Goal: Contribute content: Contribute content

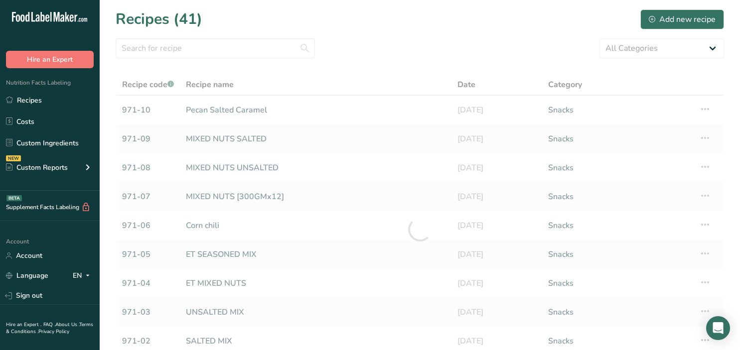
scroll to position [114, 0]
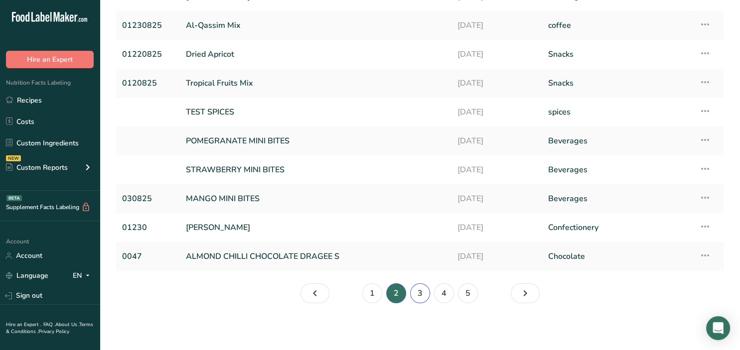
click at [420, 298] on link "3" at bounding box center [420, 293] width 20 height 20
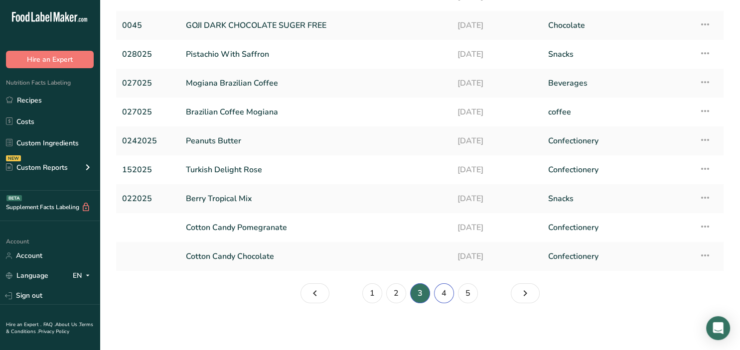
click at [447, 292] on link "4" at bounding box center [444, 293] width 20 height 20
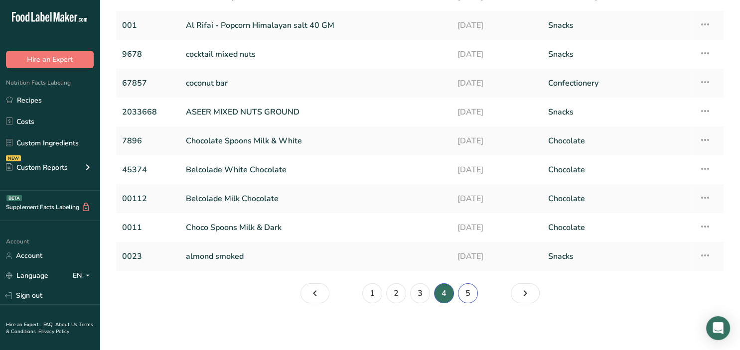
click at [465, 296] on link "5" at bounding box center [468, 293] width 20 height 20
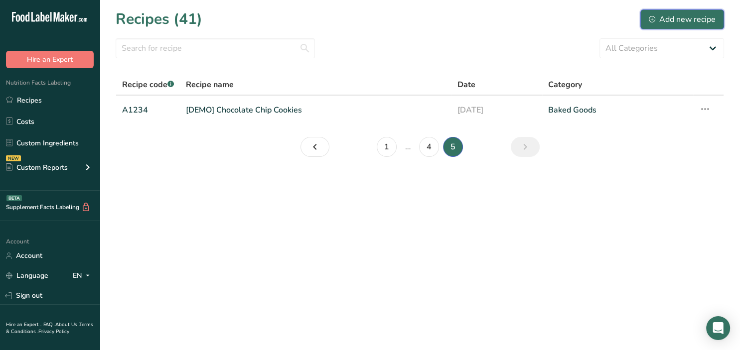
click at [671, 22] on div "Add new recipe" at bounding box center [682, 19] width 67 height 12
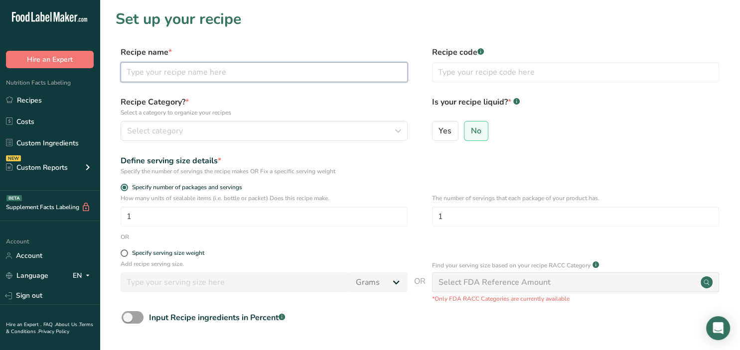
click at [194, 73] on input "text" at bounding box center [264, 72] width 287 height 20
type input "Maamoul Mix"
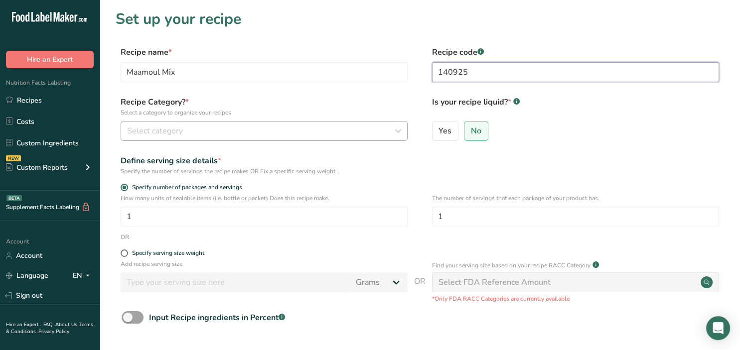
type input "140925"
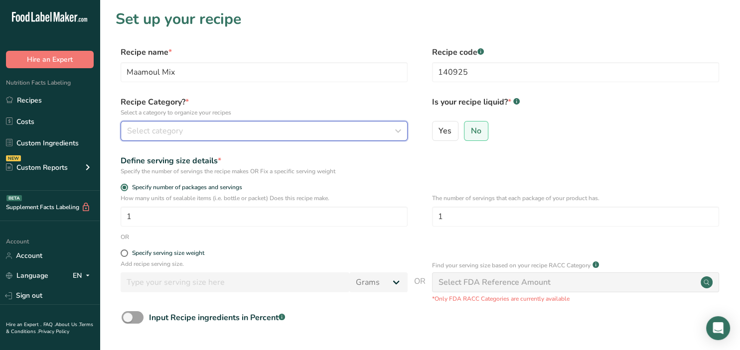
click at [268, 135] on div "Select category" at bounding box center [261, 131] width 268 height 12
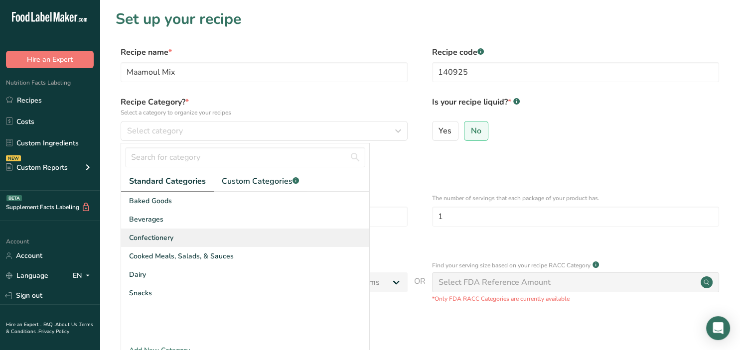
click at [235, 231] on div "Confectionery" at bounding box center [245, 238] width 248 height 18
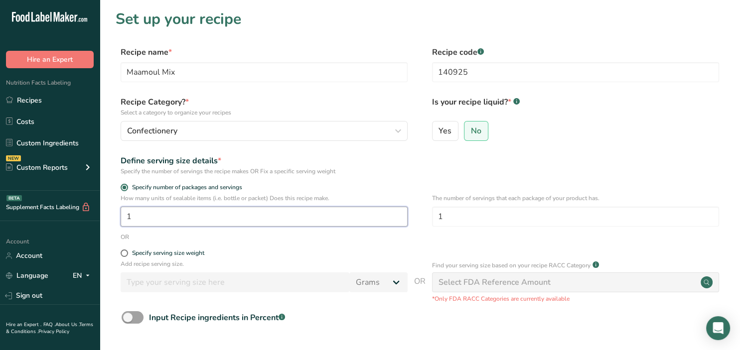
click at [218, 224] on input "1" at bounding box center [264, 217] width 287 height 20
click at [193, 254] on div "Specify serving size weight" at bounding box center [168, 253] width 72 height 7
click at [127, 254] on input "Specify serving size weight" at bounding box center [124, 253] width 6 height 6
radio input "true"
radio input "false"
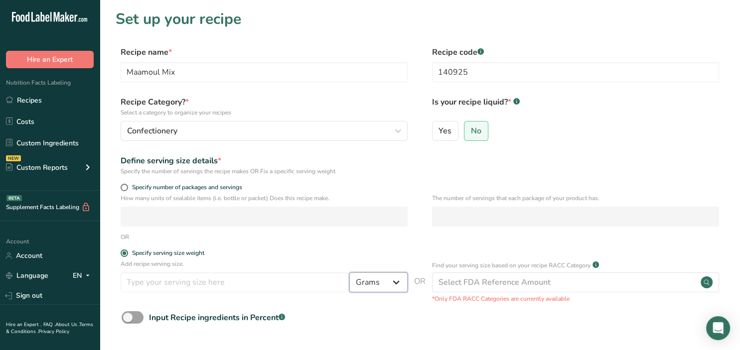
click at [349, 272] on select "Grams kg mg mcg lb oz l mL fl oz tbsp tsp cup qt gallon" at bounding box center [378, 282] width 58 height 20
click at [400, 288] on select "Grams kg mg mcg lb oz l mL fl oz tbsp tsp cup qt gallon" at bounding box center [378, 282] width 58 height 20
click at [148, 280] on input "number" at bounding box center [235, 282] width 229 height 20
type input "10"
click at [330, 264] on p "Add recipe serving size." at bounding box center [264, 264] width 287 height 9
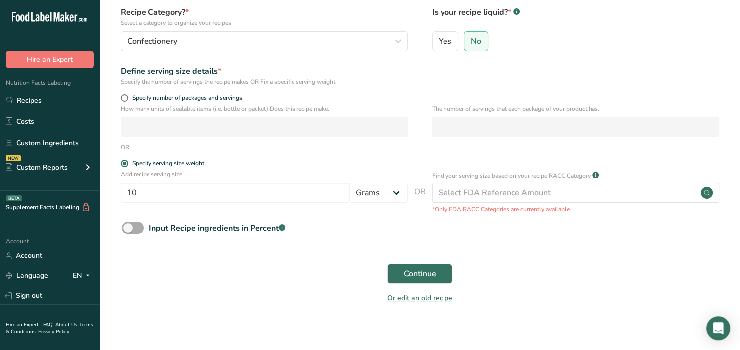
scroll to position [97, 0]
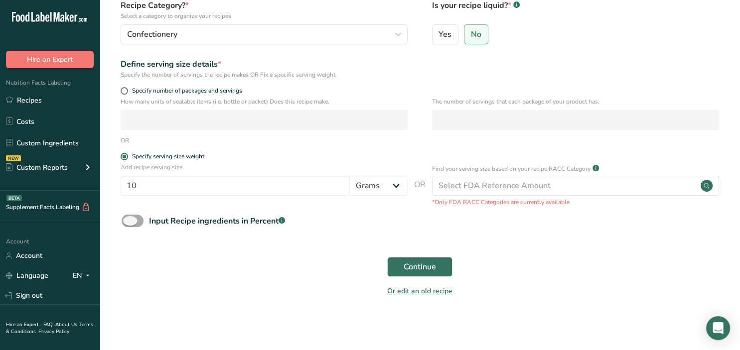
click at [133, 219] on span at bounding box center [133, 221] width 22 height 12
click at [128, 219] on input "Input Recipe ingredients in Percent .a-a{fill:#347362;}.b-a{fill:#fff;}" at bounding box center [125, 221] width 6 height 6
checkbox input "true"
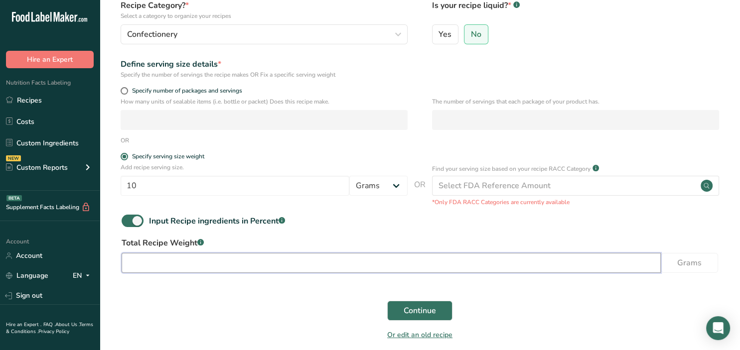
click at [192, 263] on input "number" at bounding box center [391, 263] width 539 height 20
type input "100"
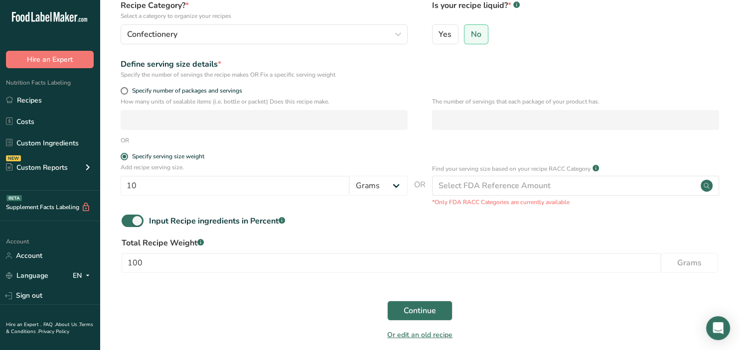
click at [218, 326] on div "Continue" at bounding box center [420, 311] width 608 height 32
click at [394, 311] on button "Continue" at bounding box center [419, 311] width 65 height 20
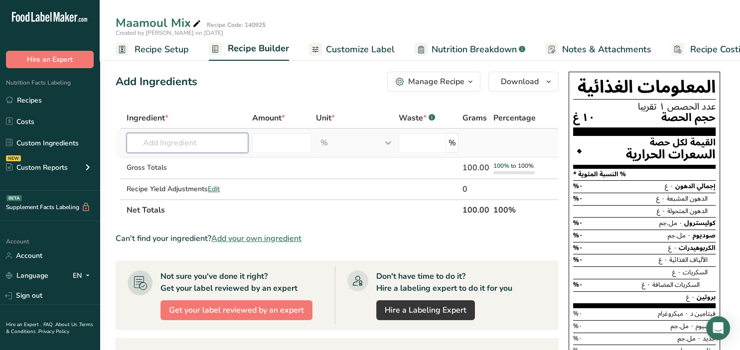
click at [203, 139] on input "text" at bounding box center [188, 143] width 122 height 20
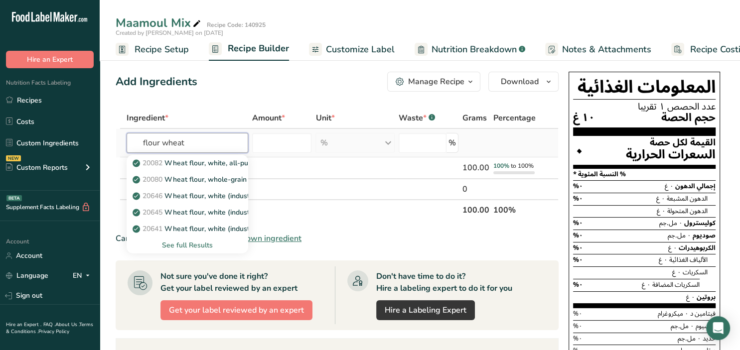
type input "flour wheat"
click at [200, 244] on div "See full Results" at bounding box center [188, 245] width 106 height 10
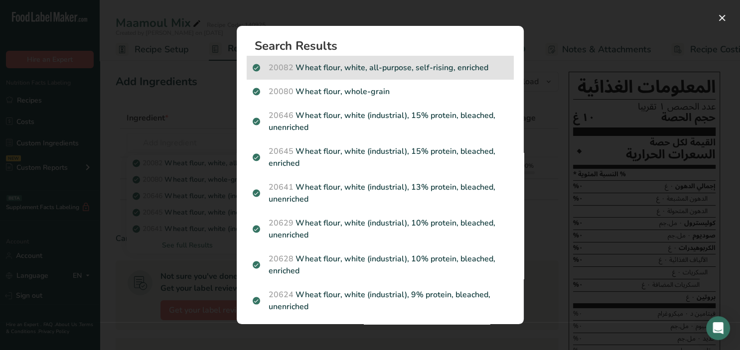
click at [352, 78] on div "20082 Wheat flour, white, all-purpose, self-rising, enriched" at bounding box center [380, 68] width 267 height 24
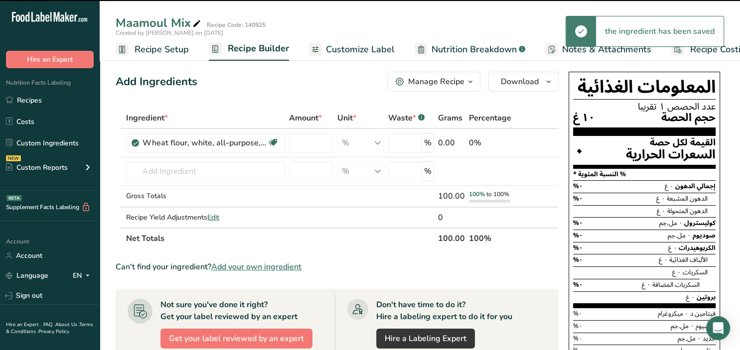
type input "0"
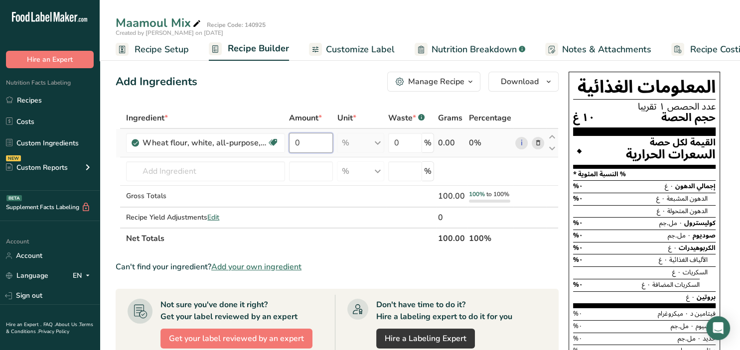
drag, startPoint x: 303, startPoint y: 143, endPoint x: 294, endPoint y: 142, distance: 9.5
click at [294, 142] on input "0" at bounding box center [311, 143] width 44 height 20
type input "33.5"
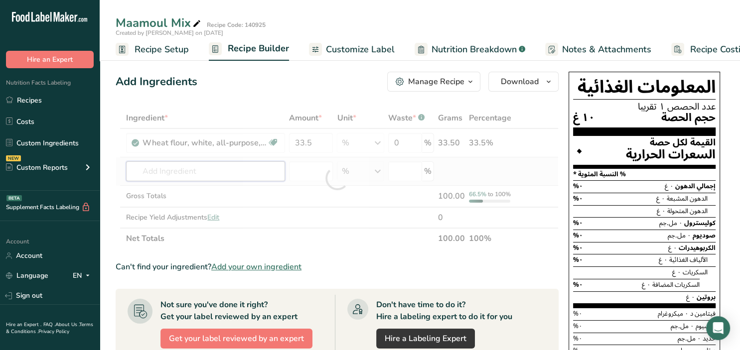
click at [198, 171] on input "text" at bounding box center [205, 171] width 159 height 20
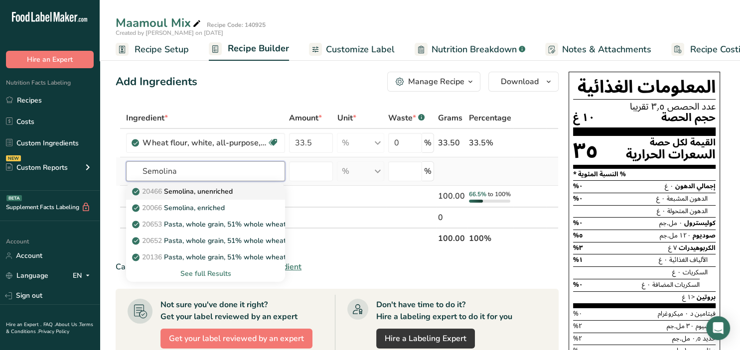
type input "Semolina"
click at [217, 194] on p "20466 Semolina, unenriched" at bounding box center [183, 191] width 99 height 10
type input "Semolina, unenriched"
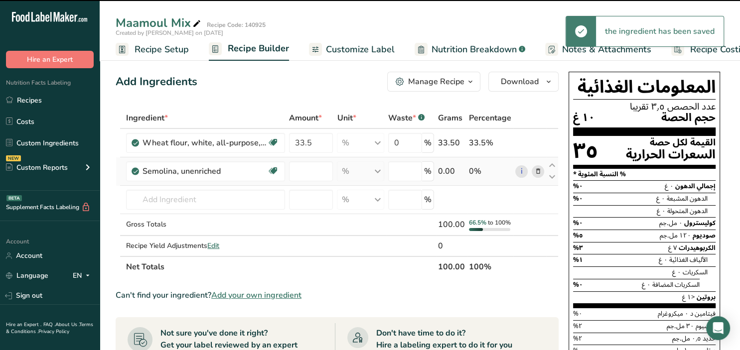
type input "0"
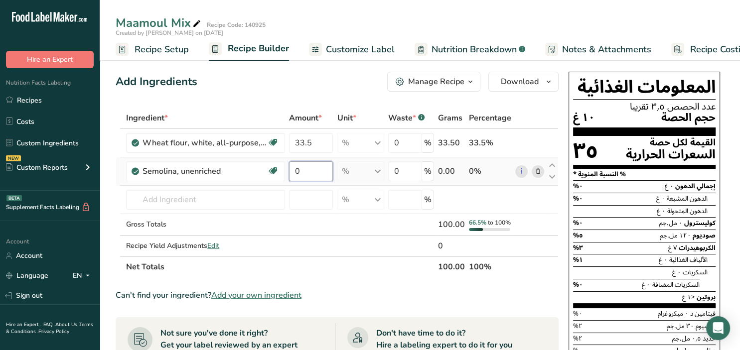
click at [307, 172] on input "0" at bounding box center [311, 171] width 44 height 20
type input "3.7"
click at [216, 198] on input "text" at bounding box center [205, 200] width 159 height 20
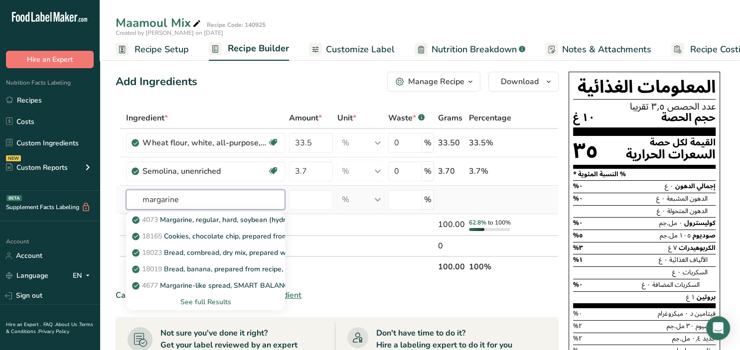
type input "margarine"
click at [222, 302] on div "See full Results" at bounding box center [205, 302] width 143 height 10
click at [222, 201] on input "text" at bounding box center [205, 200] width 159 height 20
type input "Ghee"
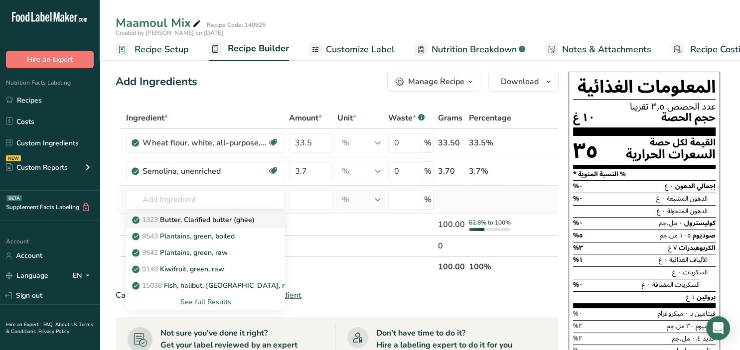
click at [238, 221] on p "1323 Butter, Clarified butter (ghee)" at bounding box center [194, 220] width 121 height 10
type input "Butter, Clarified butter (ghee)"
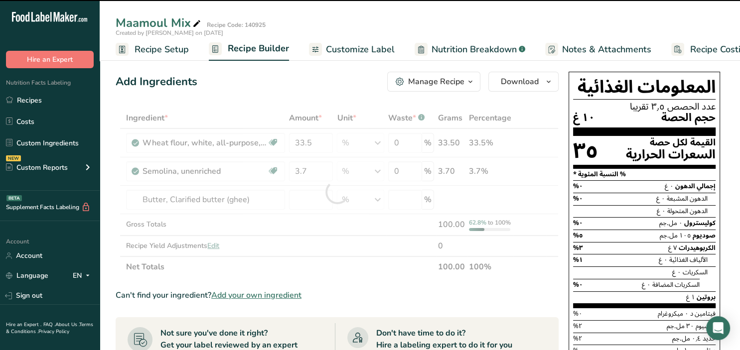
type input "0"
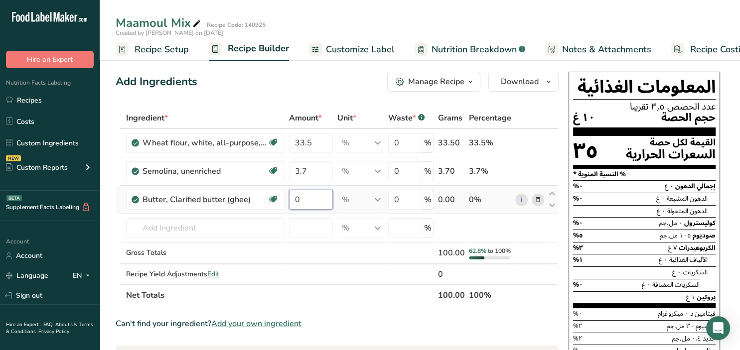
drag, startPoint x: 324, startPoint y: 198, endPoint x: 292, endPoint y: 195, distance: 32.5
click at [292, 195] on input "0" at bounding box center [311, 200] width 44 height 20
click at [300, 196] on input "20.5" at bounding box center [311, 200] width 44 height 20
type input "21.5"
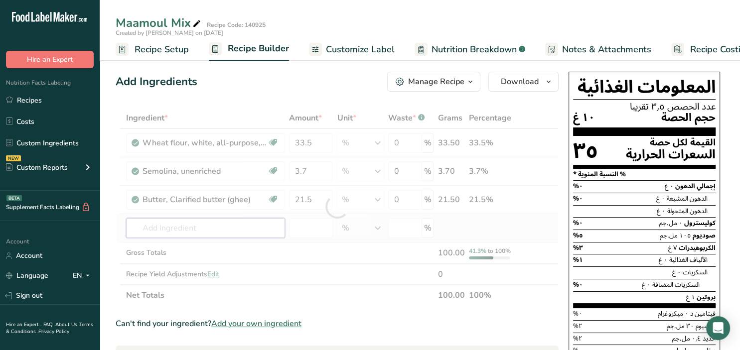
click at [167, 229] on input "text" at bounding box center [205, 228] width 159 height 20
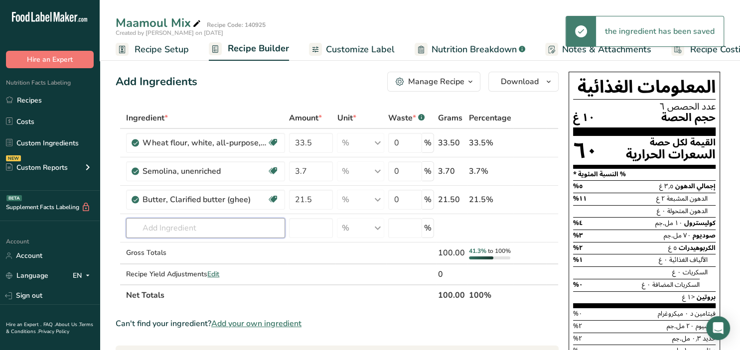
click at [168, 229] on input "text" at bounding box center [205, 228] width 159 height 20
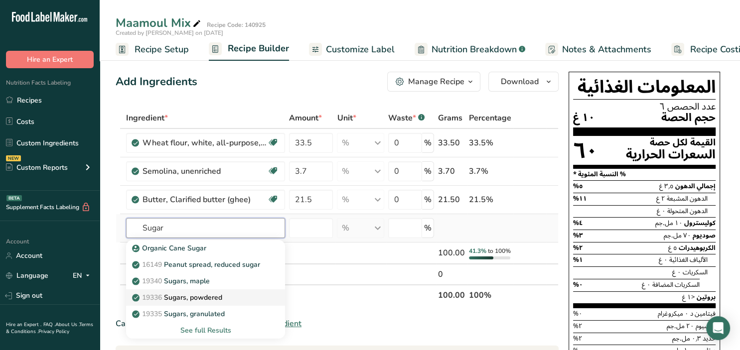
type input "Sugar"
click at [238, 294] on div "19336 Sugars, powdered" at bounding box center [197, 297] width 127 height 10
type input "Sugars, powdered"
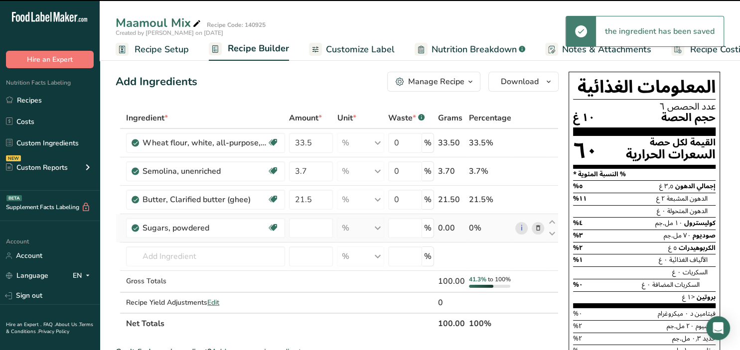
type input "0"
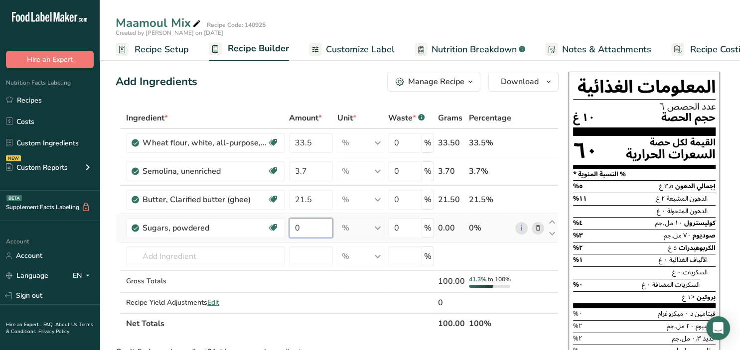
drag, startPoint x: 312, startPoint y: 226, endPoint x: 288, endPoint y: 226, distance: 23.9
click at [289, 226] on input "0" at bounding box center [311, 228] width 44 height 20
type input "15.5"
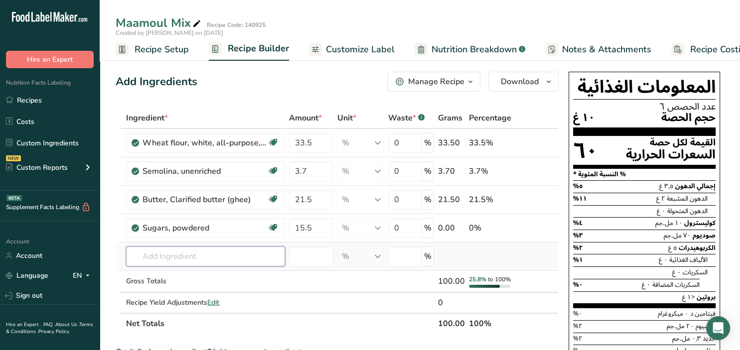
click at [241, 262] on input "text" at bounding box center [205, 257] width 159 height 20
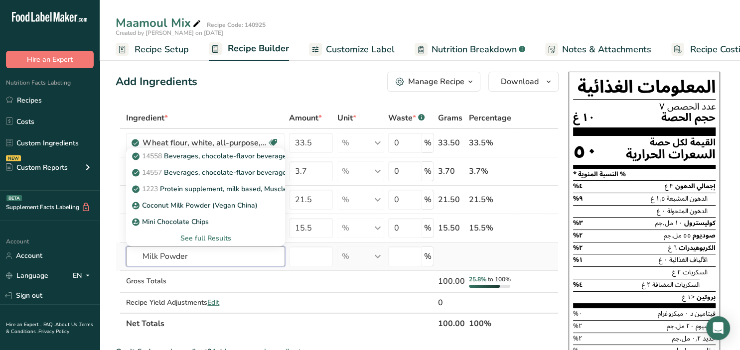
type input "Milk Powder"
click at [201, 237] on div "See full Results" at bounding box center [205, 238] width 143 height 10
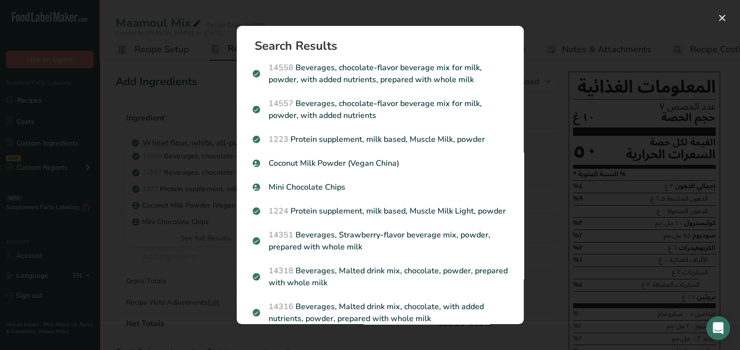
click at [558, 170] on div "Search results modal" at bounding box center [370, 175] width 740 height 350
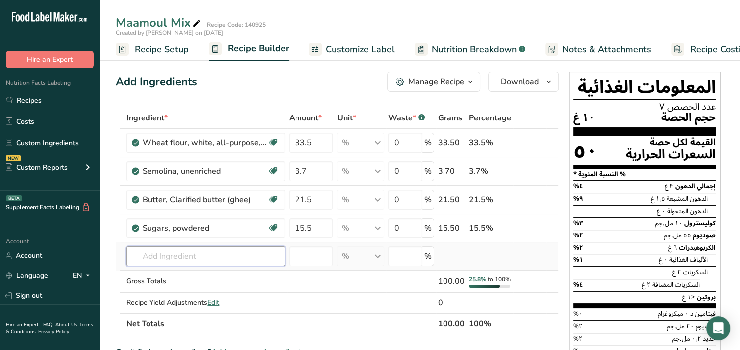
click at [219, 254] on input "text" at bounding box center [205, 257] width 159 height 20
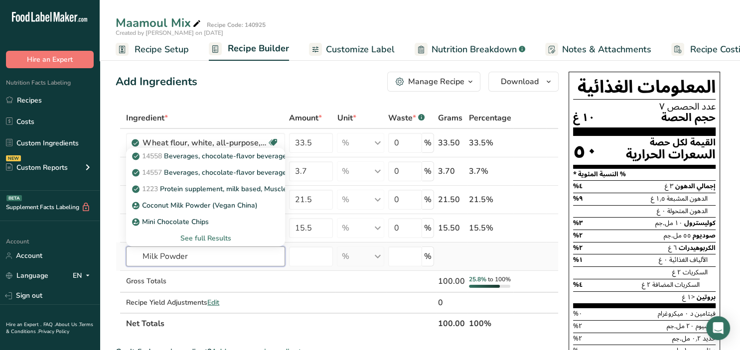
click at [182, 257] on input "Milk Powder" at bounding box center [205, 257] width 159 height 20
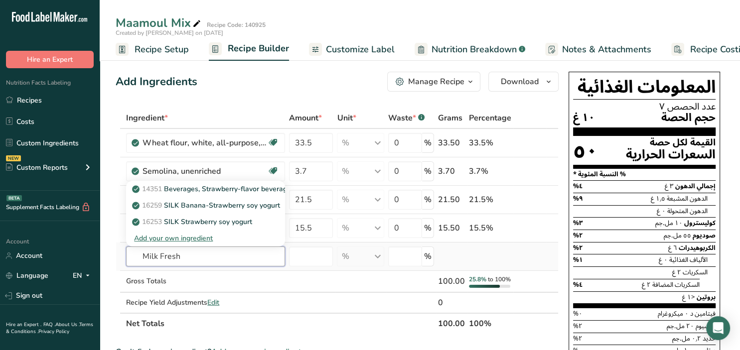
drag, startPoint x: 208, startPoint y: 258, endPoint x: 113, endPoint y: 258, distance: 95.6
click at [126, 258] on input "Milk Fresh" at bounding box center [205, 257] width 159 height 20
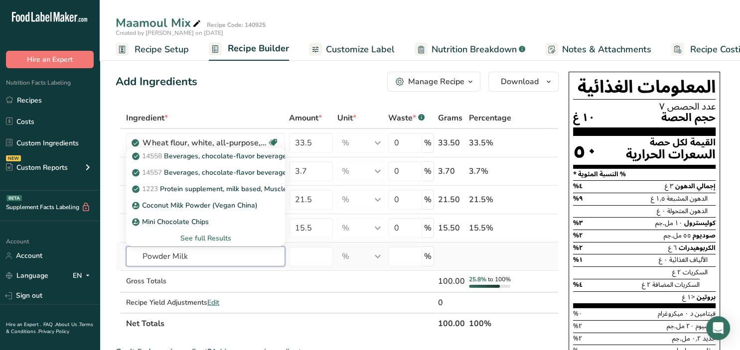
type input "Powder Milk"
click at [204, 234] on div "See full Results" at bounding box center [205, 238] width 143 height 10
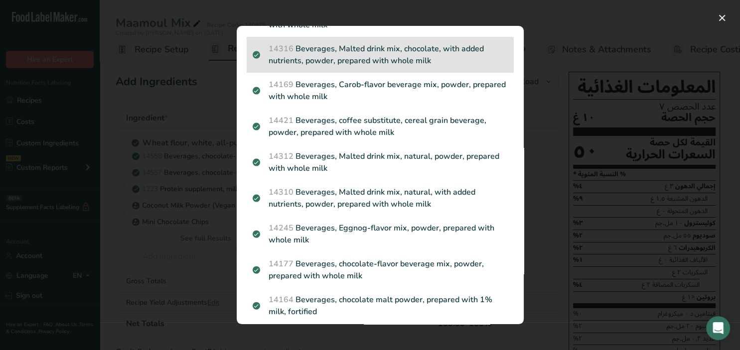
scroll to position [303, 0]
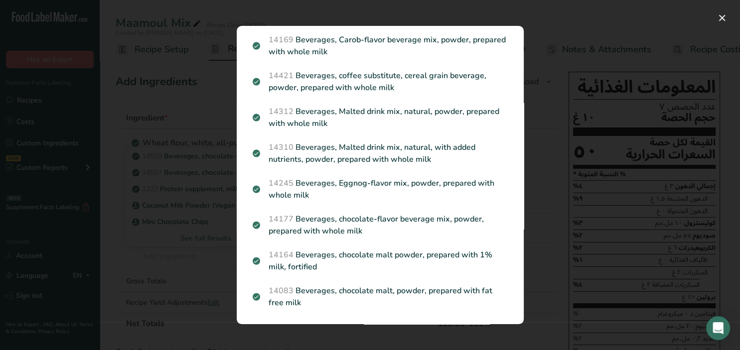
click at [539, 184] on div "Search results modal" at bounding box center [370, 175] width 740 height 350
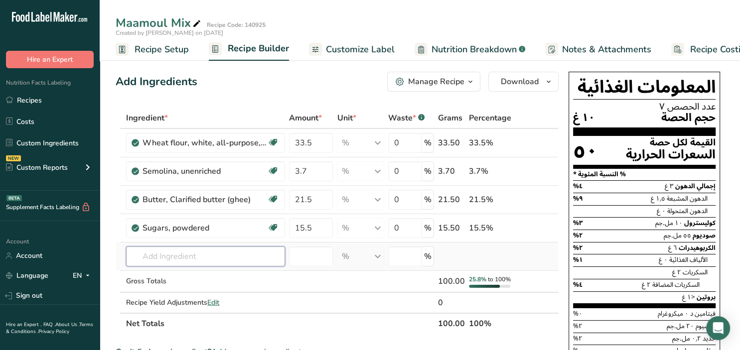
click at [216, 253] on input "text" at bounding box center [205, 257] width 159 height 20
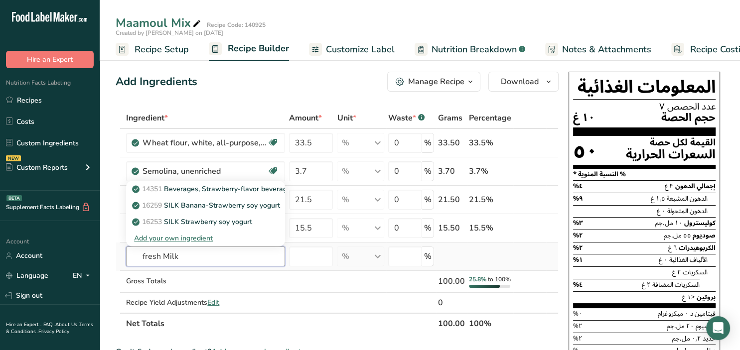
type input "fresh Milk"
click at [184, 240] on div "Add your own ingredient" at bounding box center [205, 238] width 143 height 10
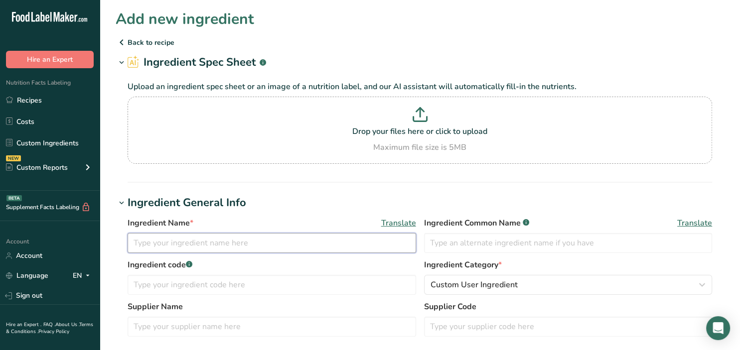
click at [190, 238] on input "text" at bounding box center [272, 243] width 288 height 20
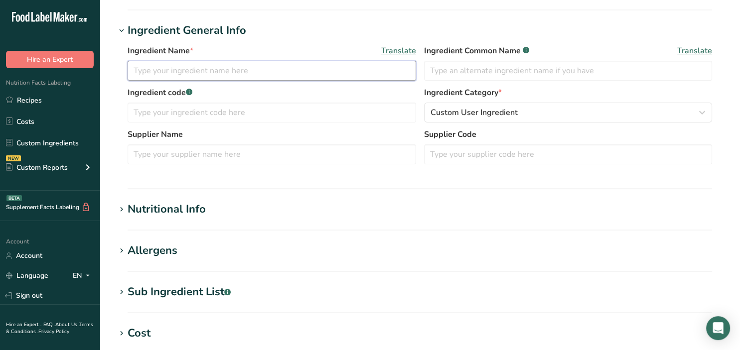
scroll to position [105, 0]
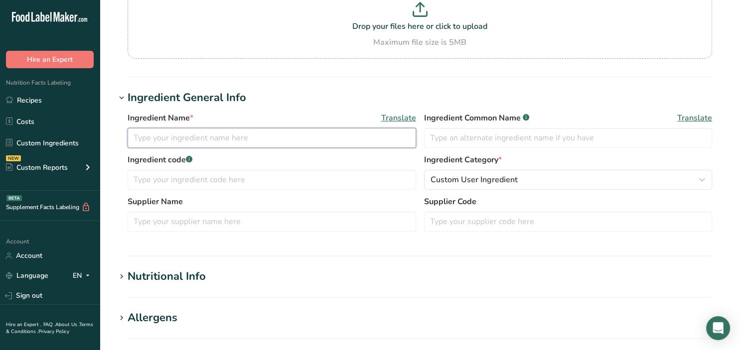
click at [183, 140] on input "text" at bounding box center [272, 138] width 288 height 20
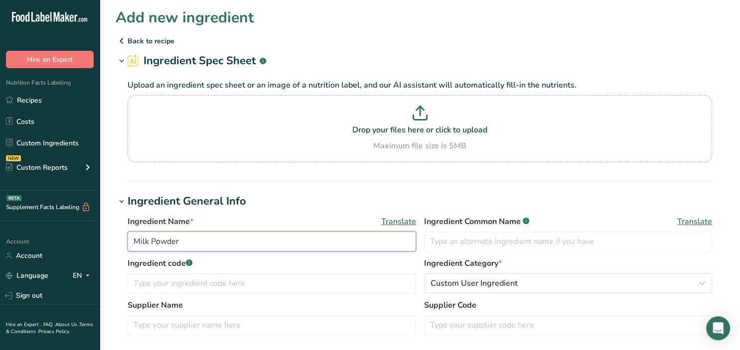
scroll to position [0, 0]
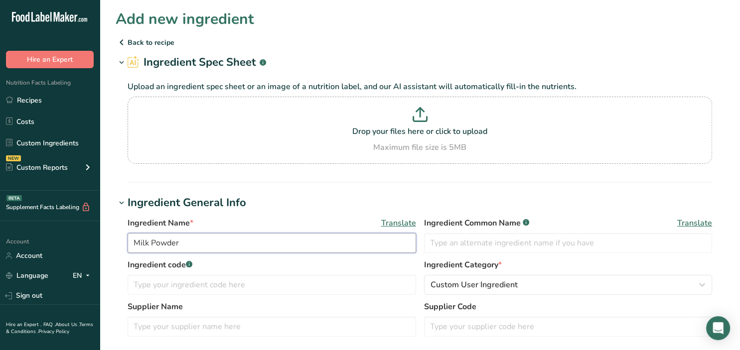
type input "Milk Powder"
click at [116, 45] on icon at bounding box center [122, 42] width 12 height 18
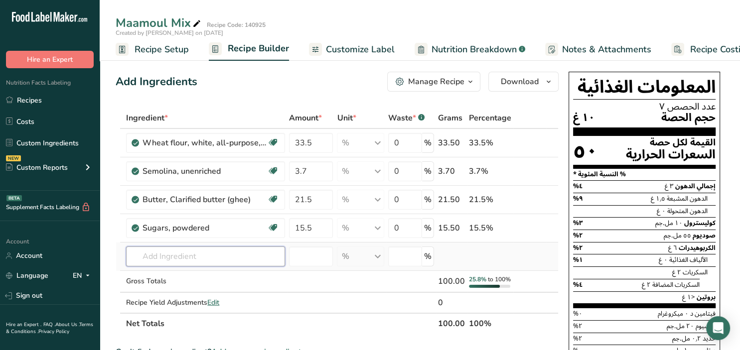
click at [146, 259] on input "text" at bounding box center [205, 257] width 159 height 20
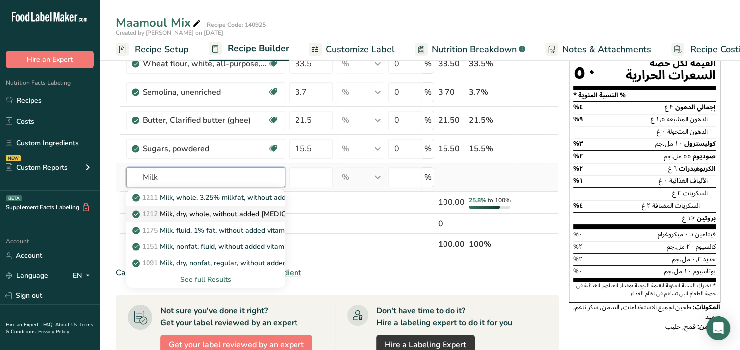
scroll to position [105, 0]
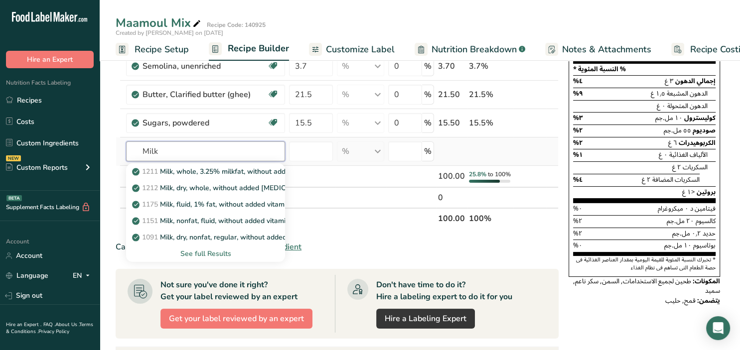
type input "Milk"
click at [212, 256] on div "See full Results" at bounding box center [205, 254] width 143 height 10
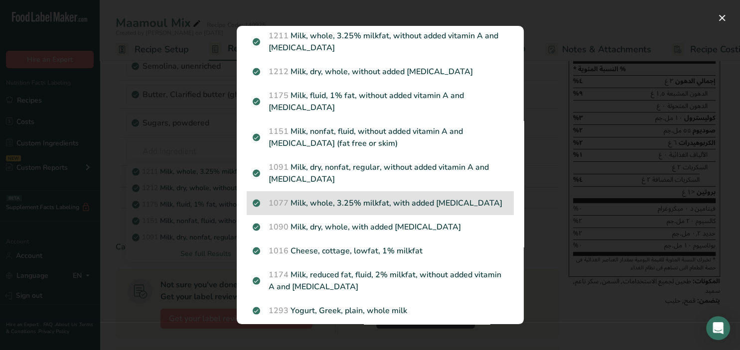
scroll to position [0, 0]
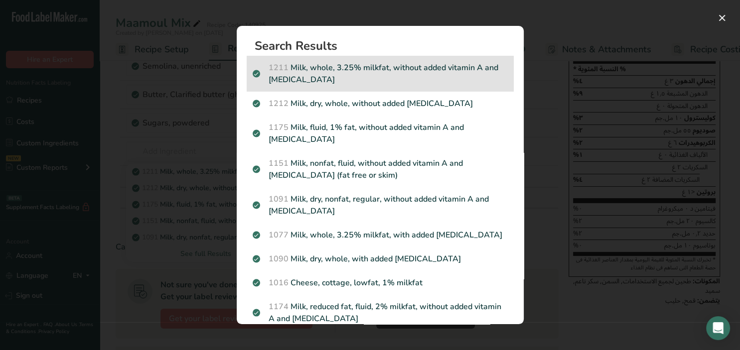
click at [369, 75] on p "1211 Milk, whole, 3.25% milkfat, without added vitamin A and [MEDICAL_DATA]" at bounding box center [380, 74] width 255 height 24
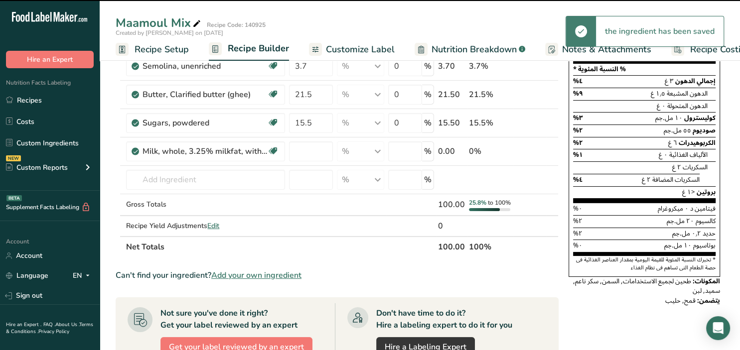
type input "0"
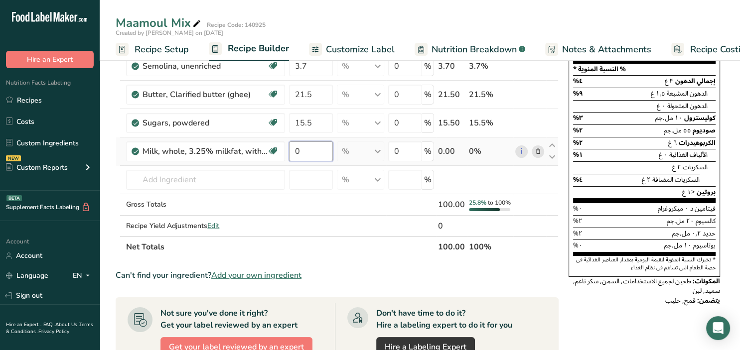
drag, startPoint x: 306, startPoint y: 146, endPoint x: 297, endPoint y: 149, distance: 9.3
click at [297, 149] on input "0" at bounding box center [311, 151] width 44 height 20
type input "4"
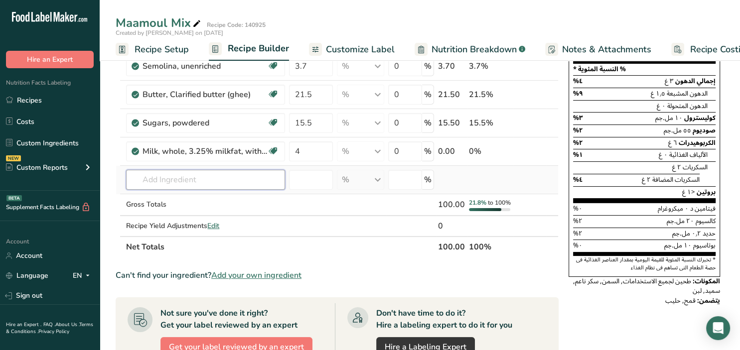
click at [195, 178] on input "text" at bounding box center [205, 180] width 159 height 20
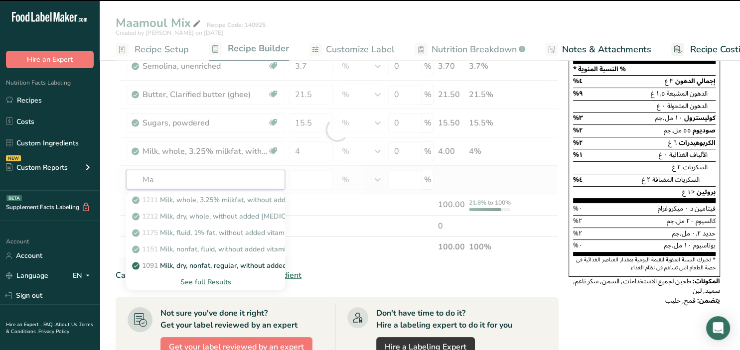
type input "Mah"
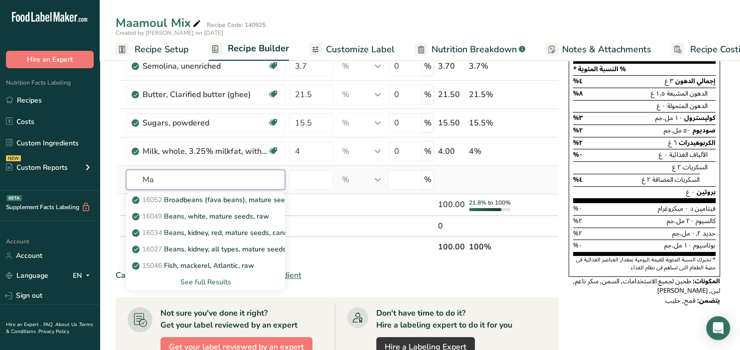
type input "M"
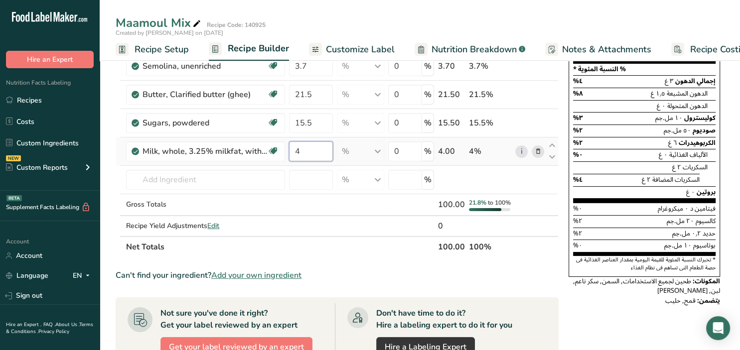
click at [309, 153] on input "4" at bounding box center [311, 151] width 44 height 20
drag, startPoint x: 306, startPoint y: 151, endPoint x: 292, endPoint y: 150, distance: 14.0
click at [292, 150] on input "4" at bounding box center [311, 151] width 44 height 20
type input "5"
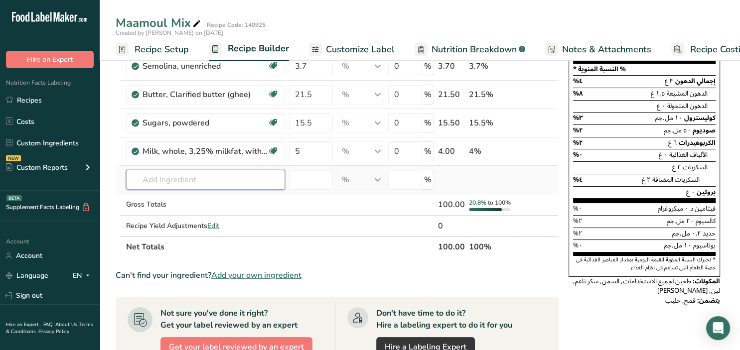
click at [161, 177] on input "text" at bounding box center [205, 180] width 159 height 20
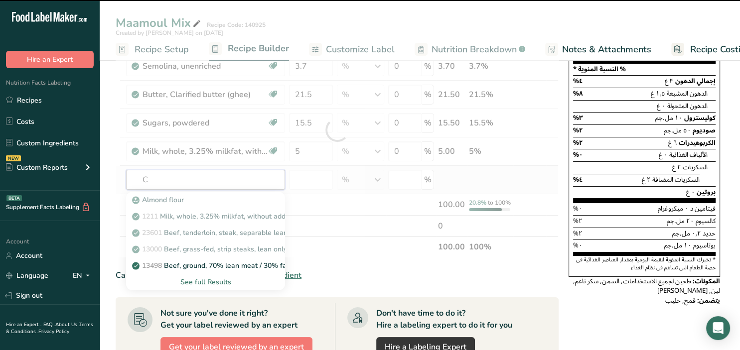
type input "Ci"
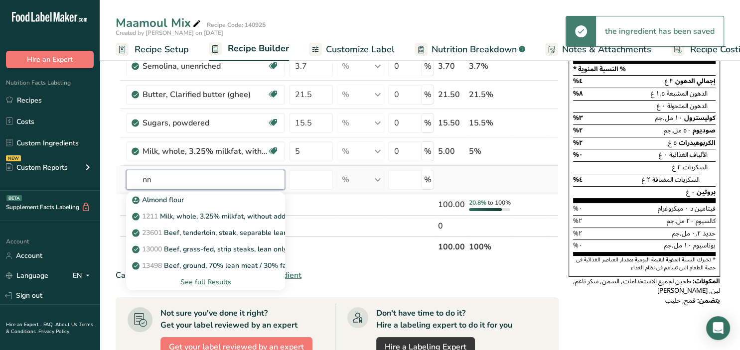
type input "n"
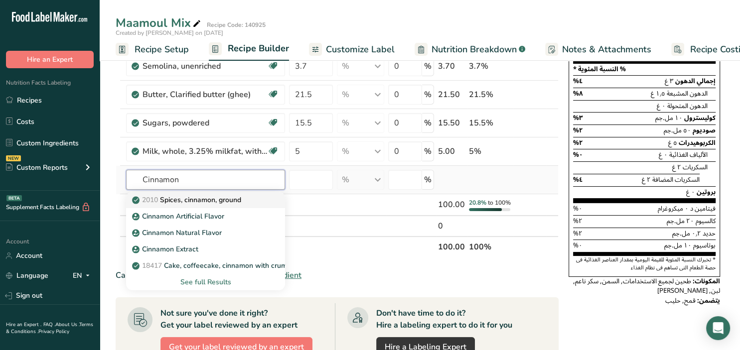
type input "Cinnamon"
click at [213, 201] on p "2010 Spices, cinnamon, ground" at bounding box center [187, 200] width 107 height 10
type input "Spices, cinnamon, ground"
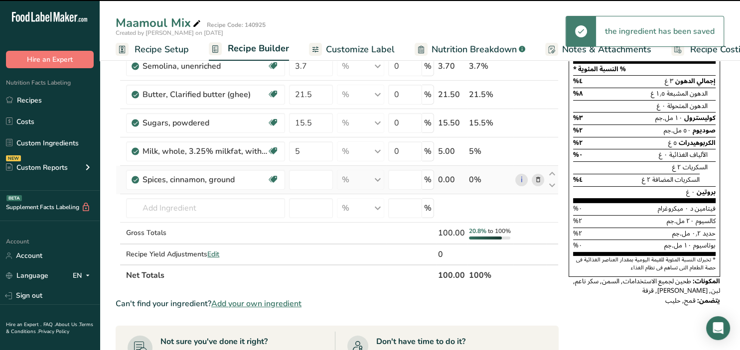
type input "0"
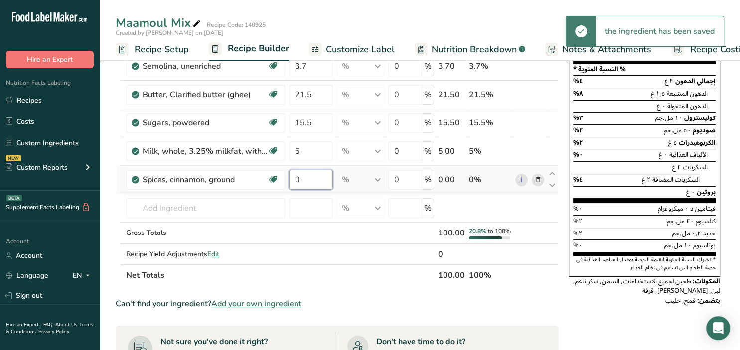
drag, startPoint x: 299, startPoint y: 175, endPoint x: 288, endPoint y: 175, distance: 11.0
click at [289, 175] on input "0" at bounding box center [311, 180] width 44 height 20
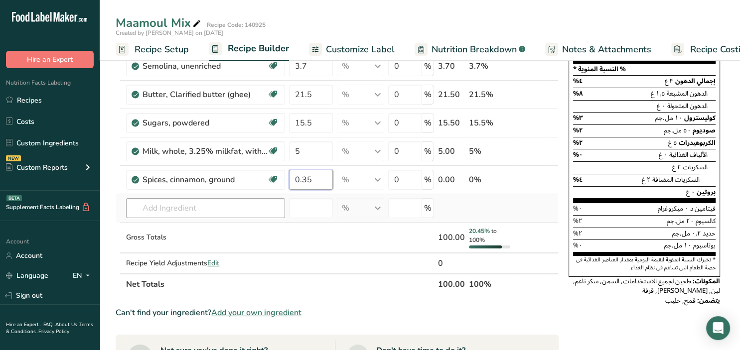
type input "0.35"
click at [209, 212] on input "text" at bounding box center [205, 208] width 159 height 20
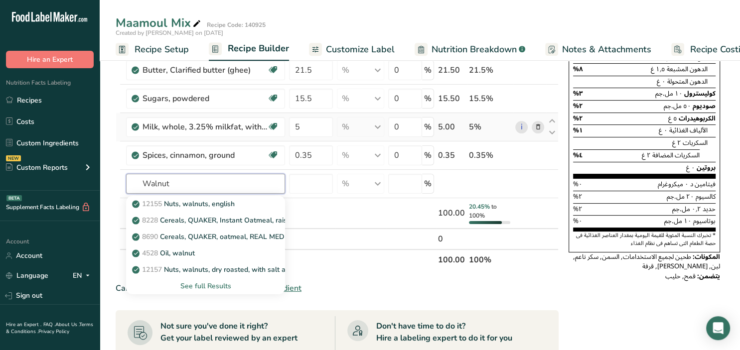
scroll to position [157, 0]
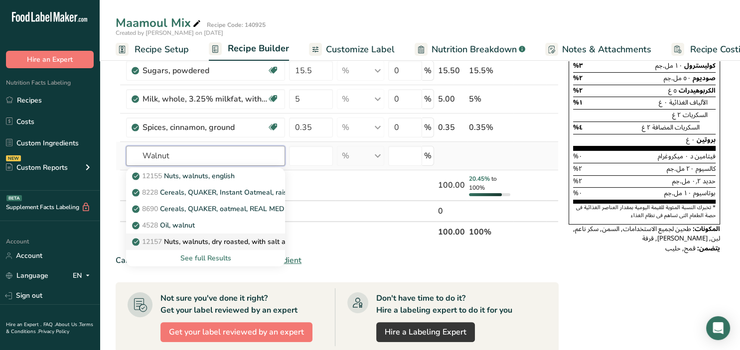
type input "Walnut"
click at [214, 242] on p "12157 Nuts, walnuts, dry roasted, with salt added" at bounding box center [217, 242] width 167 height 10
type input "Nuts, walnuts, dry roasted, with salt added"
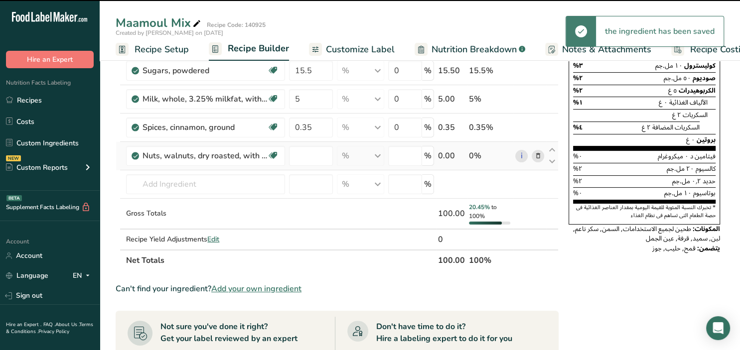
type input "0"
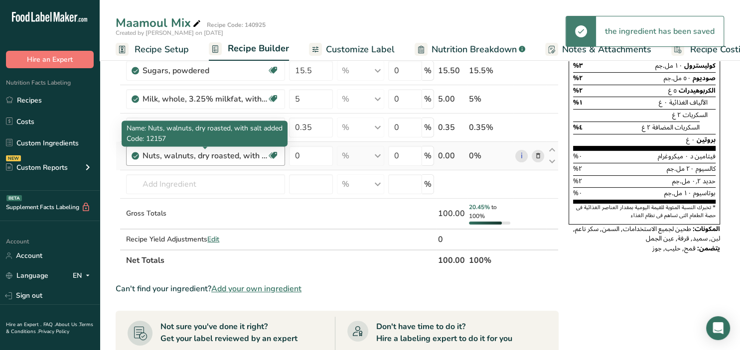
click at [220, 158] on div "Nuts, walnuts, dry roasted, with salt added" at bounding box center [204, 156] width 125 height 12
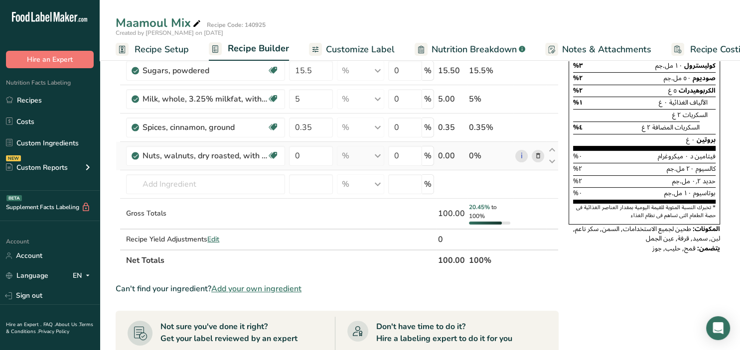
click at [539, 155] on icon at bounding box center [537, 156] width 7 height 10
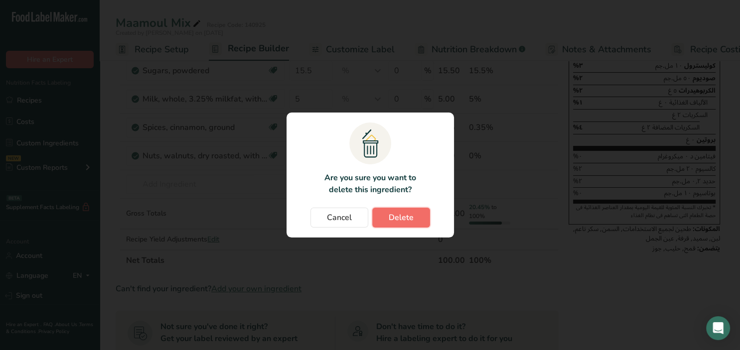
click at [387, 220] on button "Delete" at bounding box center [401, 218] width 58 height 20
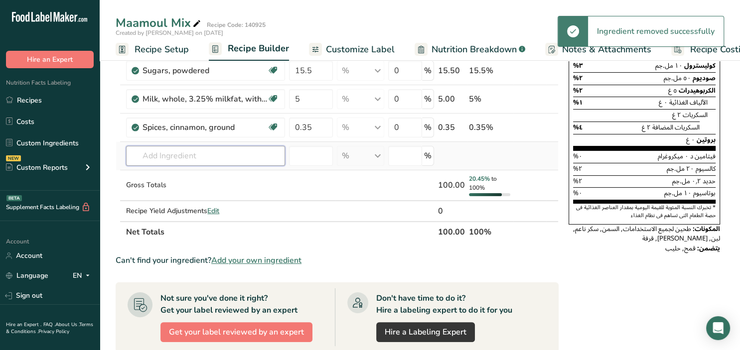
click at [214, 150] on input "text" at bounding box center [205, 156] width 159 height 20
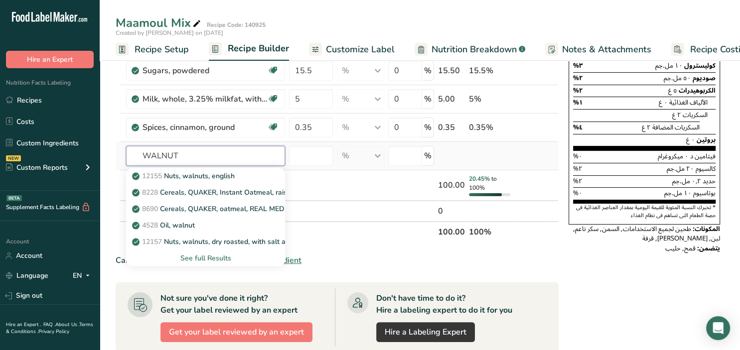
type input "WALNUT"
click at [223, 257] on div "See full Results" at bounding box center [205, 258] width 143 height 10
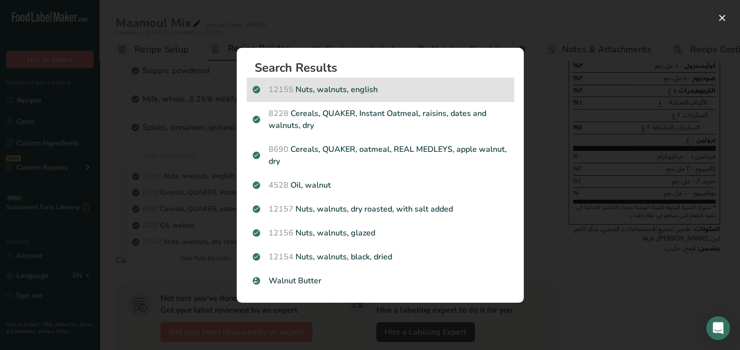
click at [380, 97] on div "12155 Nuts, walnuts, english" at bounding box center [380, 90] width 267 height 24
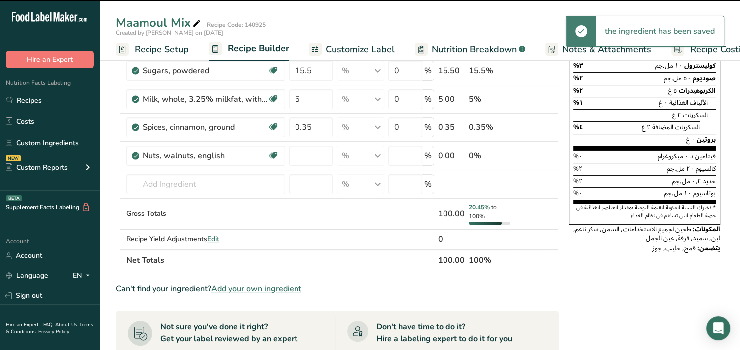
type input "0"
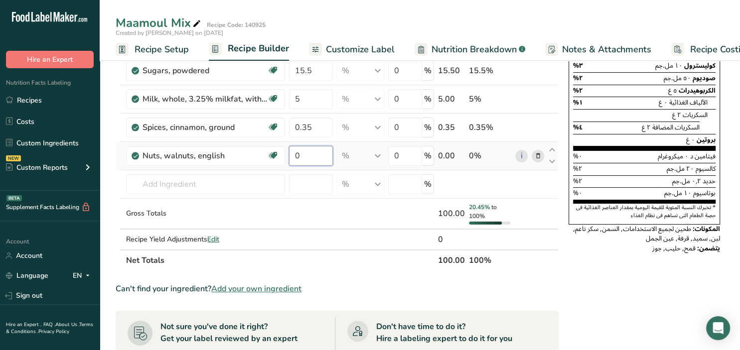
drag, startPoint x: 320, startPoint y: 156, endPoint x: 291, endPoint y: 149, distance: 29.2
click at [291, 149] on input "0" at bounding box center [311, 156] width 44 height 20
type input "9"
click at [206, 186] on input "text" at bounding box center [205, 184] width 159 height 20
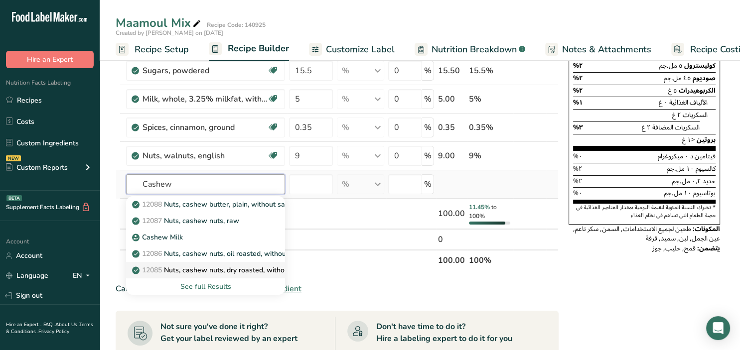
type input "Cashew"
click at [236, 267] on p "12085 Nuts, cashew nuts, dry roasted, without salt added" at bounding box center [230, 270] width 193 height 10
type input "Nuts, cashew nuts, dry roasted, without salt added"
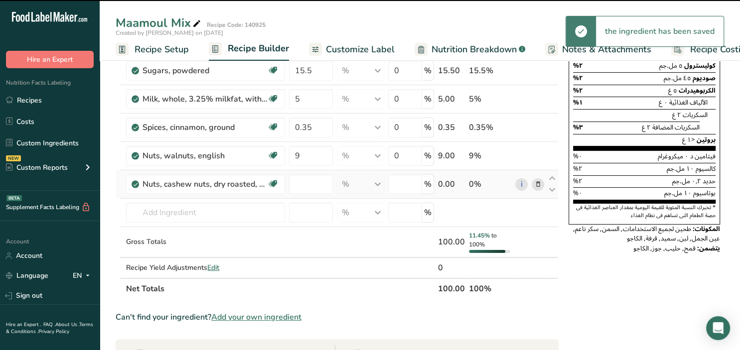
type input "0"
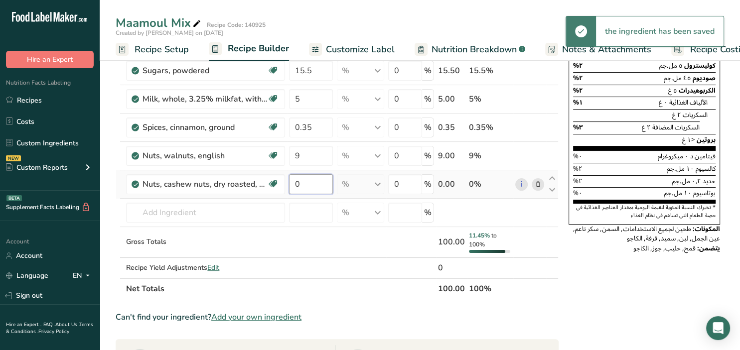
drag, startPoint x: 311, startPoint y: 183, endPoint x: 293, endPoint y: 178, distance: 18.1
click at [293, 178] on input "0" at bounding box center [311, 184] width 44 height 20
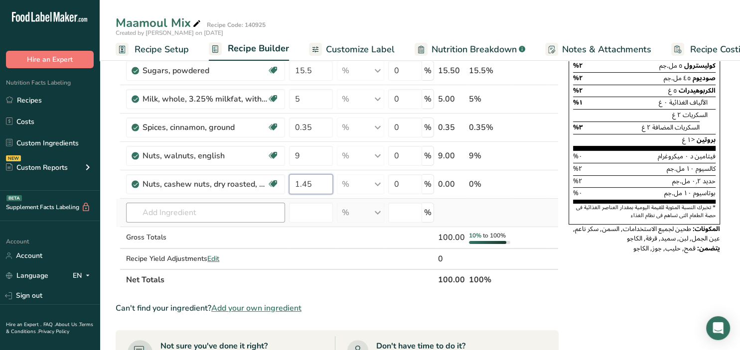
type input "1.45"
click at [231, 210] on input "text" at bounding box center [205, 213] width 159 height 20
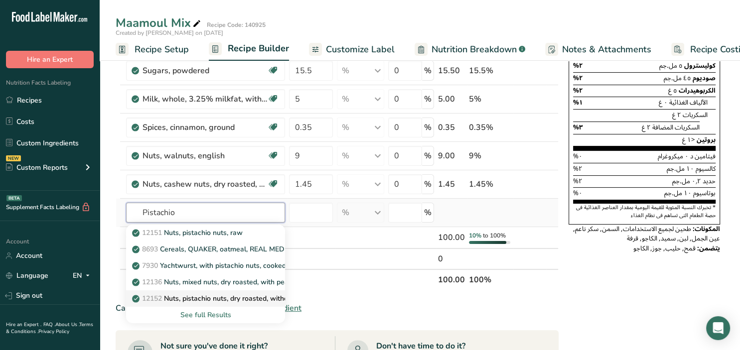
type input "Pistachio"
click at [258, 300] on p "12152 Nuts, pistachio nuts, dry roasted, without salt added" at bounding box center [232, 298] width 196 height 10
type input "Nuts, pistachio nuts, dry roasted, without salt added"
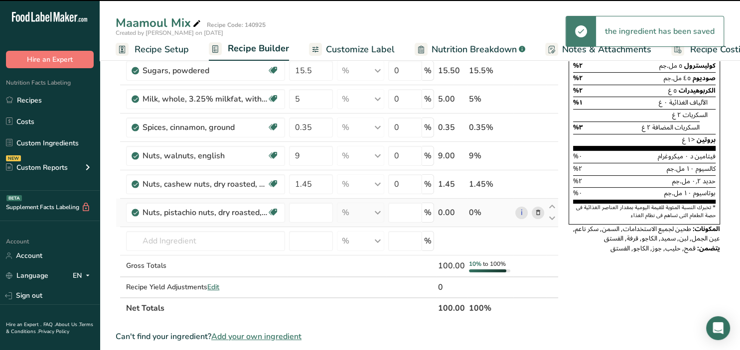
type input "0"
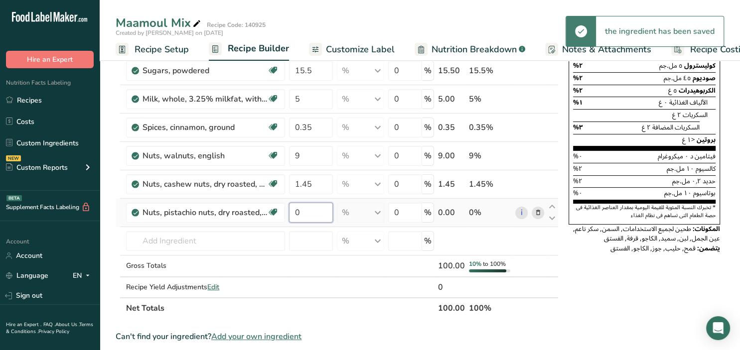
drag, startPoint x: 315, startPoint y: 209, endPoint x: 285, endPoint y: 208, distance: 29.9
click at [289, 208] on input "0" at bounding box center [311, 213] width 44 height 20
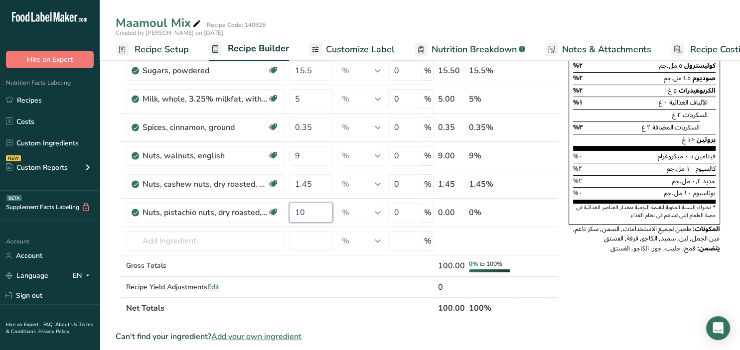
type input "10"
click at [581, 256] on div "المعلومات الغذائية عدد الحصص ٩ حجم الحصة ١٠ غ القيمة لكل حصة السعرات الحرارية ٥…" at bounding box center [643, 87] width 159 height 354
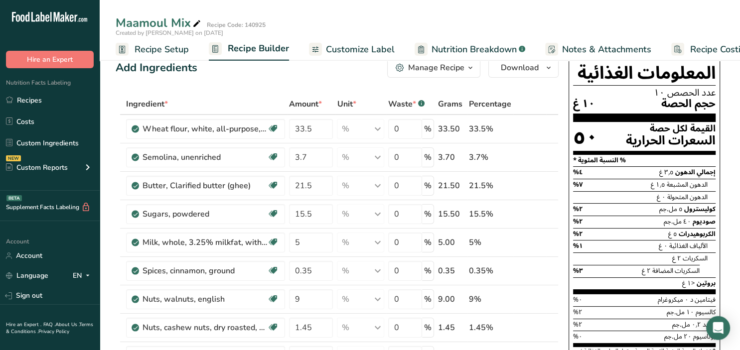
scroll to position [0, 0]
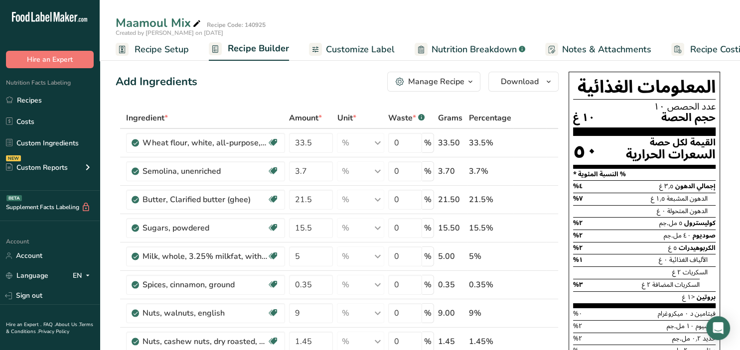
click at [474, 87] on icon "button" at bounding box center [470, 82] width 8 height 12
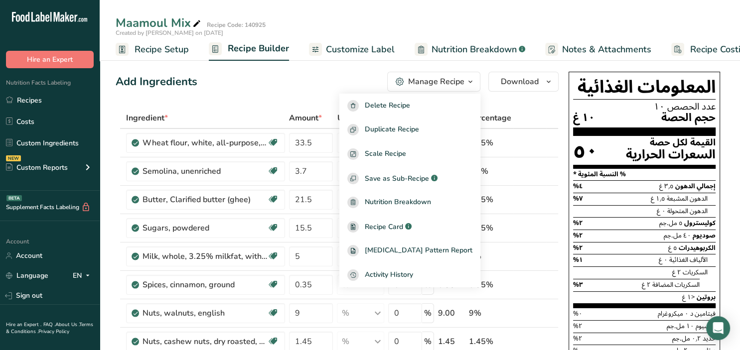
click at [342, 89] on div "Add Ingredients Manage Recipe Delete Recipe Duplicate Recipe Scale Recipe Save …" at bounding box center [337, 82] width 443 height 20
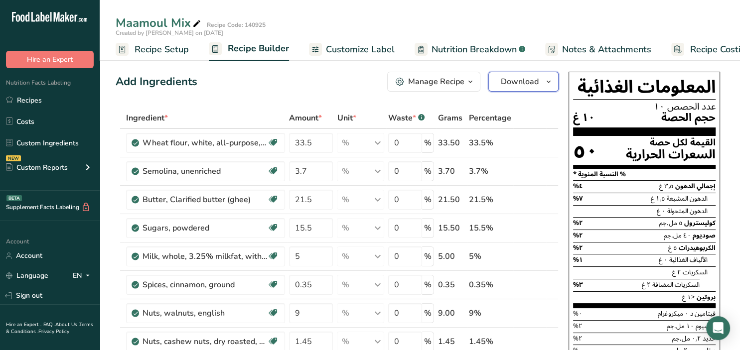
click at [552, 83] on icon "button" at bounding box center [548, 82] width 8 height 12
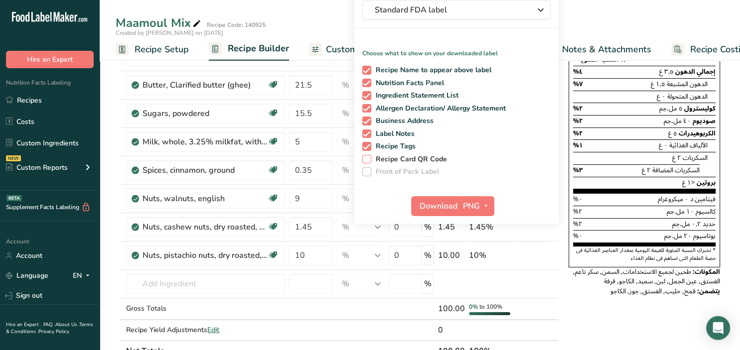
scroll to position [105, 0]
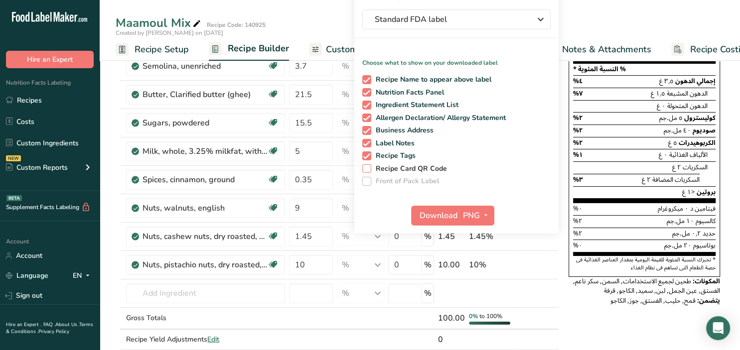
click at [368, 167] on span at bounding box center [366, 168] width 9 height 9
click at [368, 167] on input "Recipe Card QR Code" at bounding box center [365, 168] width 6 height 6
click at [368, 167] on span at bounding box center [366, 168] width 9 height 9
click at [368, 167] on input "Recipe Card QR Code" at bounding box center [365, 168] width 6 height 6
checkbox input "false"
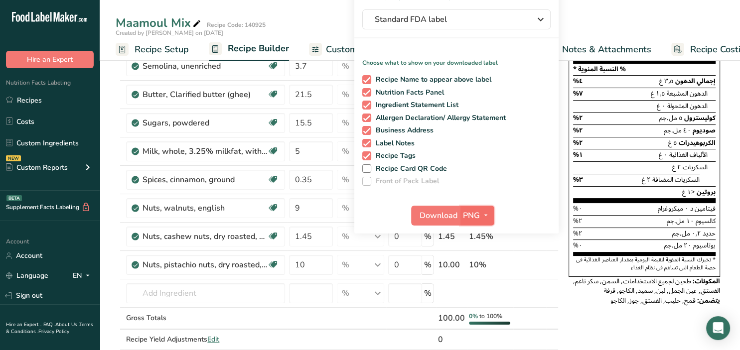
click at [485, 215] on icon "button" at bounding box center [486, 215] width 8 height 12
click at [545, 164] on div "Recipe Name to appear above label Nutrition Facts Panel Ingredient Statement Li…" at bounding box center [456, 128] width 204 height 115
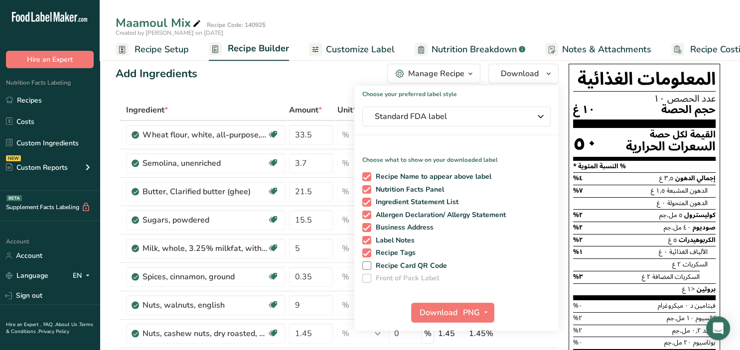
scroll to position [0, 0]
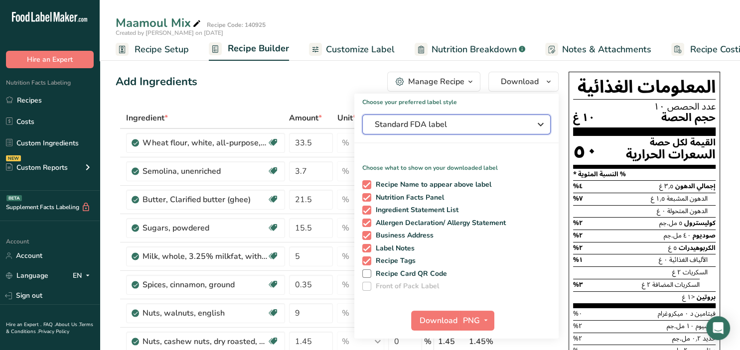
click at [538, 125] on icon "button" at bounding box center [541, 125] width 12 height 18
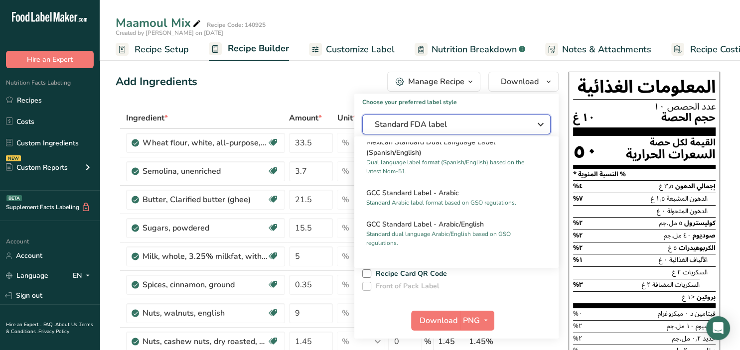
scroll to position [581, 0]
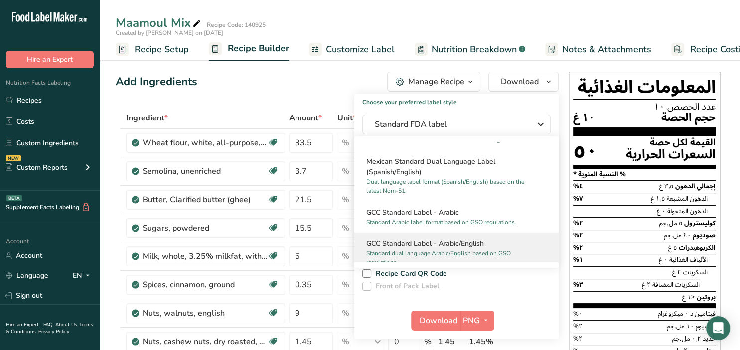
click at [479, 241] on h2 "GCC Standard Label - Arabic/English" at bounding box center [456, 244] width 180 height 10
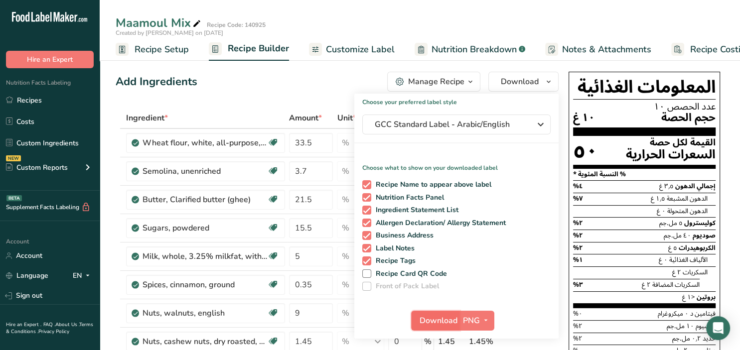
click at [448, 324] on span "Download" at bounding box center [438, 321] width 38 height 12
click at [486, 322] on icon "button" at bounding box center [486, 320] width 8 height 12
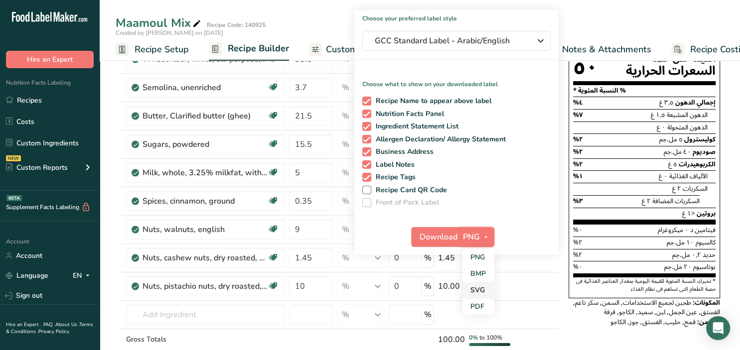
scroll to position [105, 0]
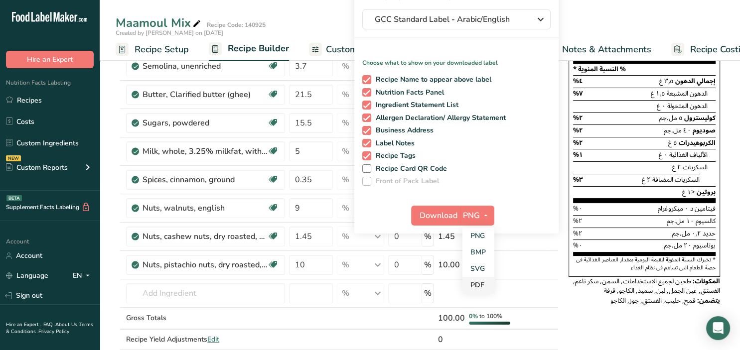
click at [481, 288] on link "PDF" at bounding box center [478, 285] width 32 height 16
click at [429, 216] on span "Download" at bounding box center [439, 216] width 38 height 12
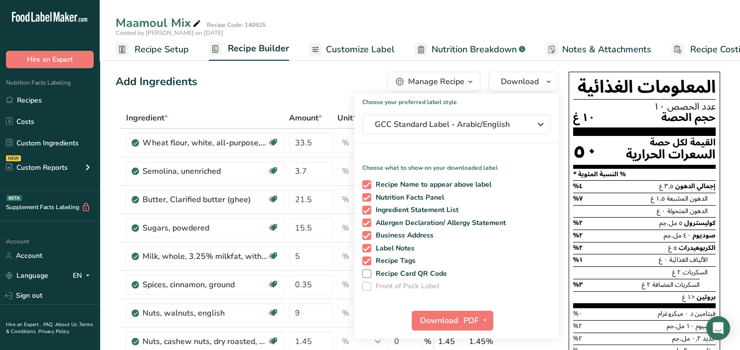
click at [613, 21] on div "Maamoul Mix Recipe Code: 140925" at bounding box center [420, 23] width 640 height 18
